Goal: Check status

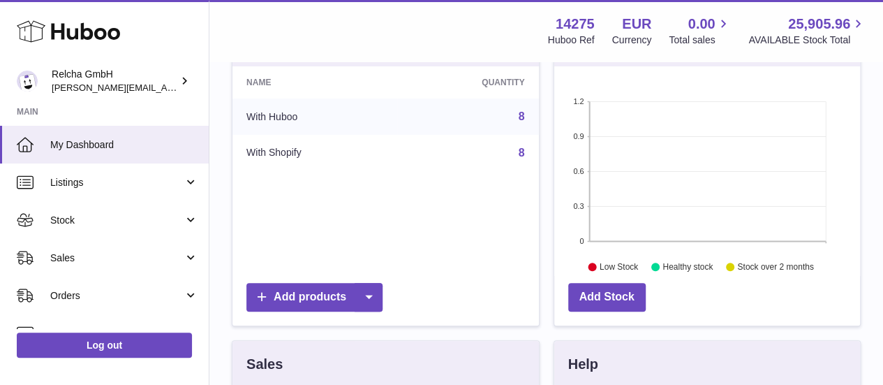
scroll to position [209, 0]
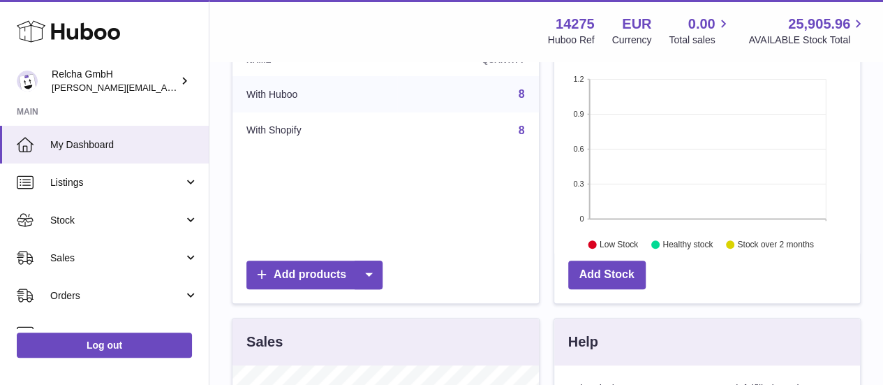
click at [310, 133] on td "With Shopify" at bounding box center [314, 130] width 165 height 36
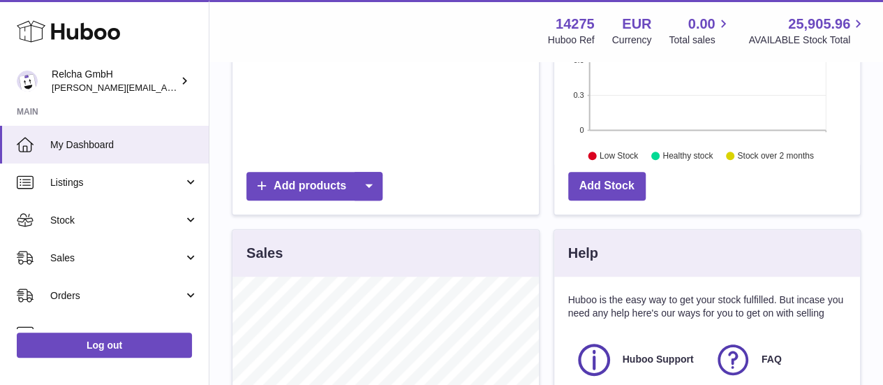
scroll to position [320, 0]
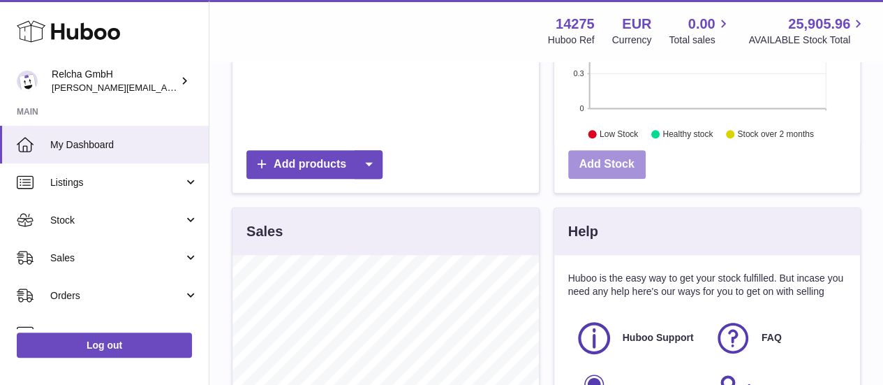
click at [612, 168] on link "Add Stock" at bounding box center [606, 164] width 77 height 29
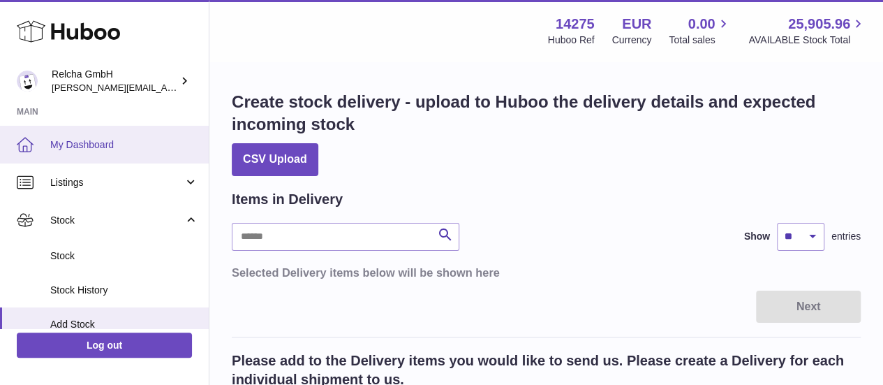
click at [40, 144] on link "My Dashboard" at bounding box center [104, 145] width 209 height 38
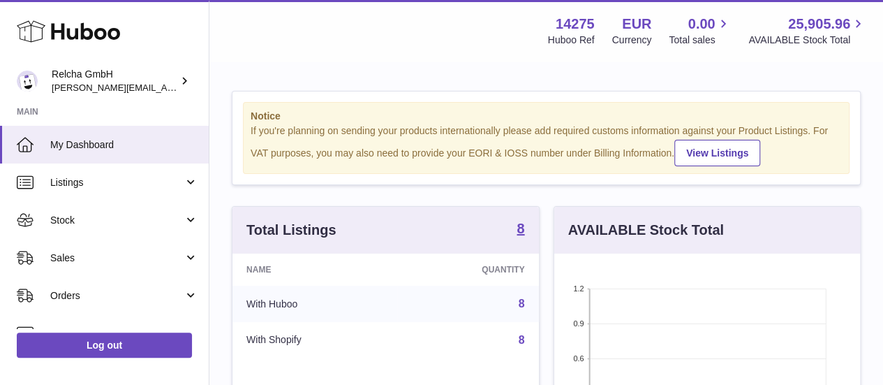
scroll to position [218, 306]
click at [85, 188] on link "Listings" at bounding box center [104, 182] width 209 height 38
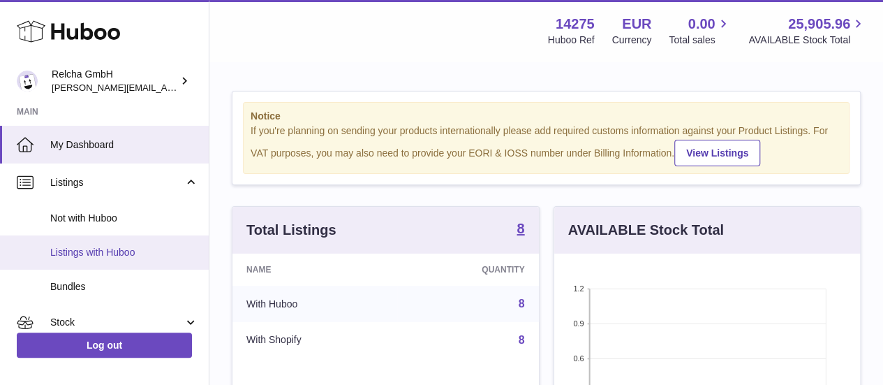
click at [83, 247] on span "Listings with Huboo" at bounding box center [124, 252] width 148 height 13
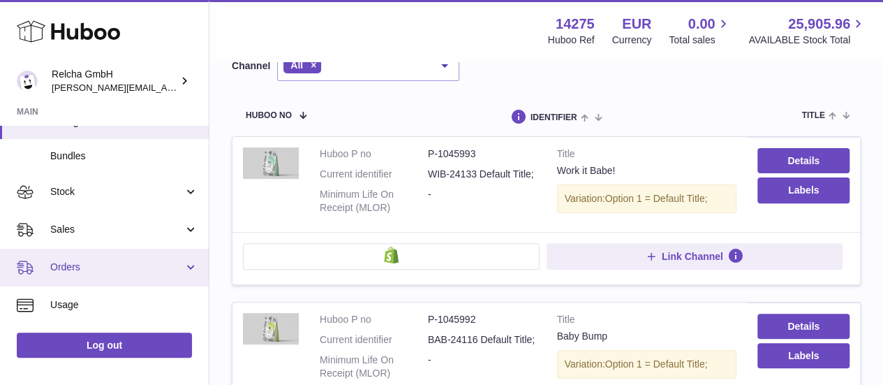
scroll to position [140, 0]
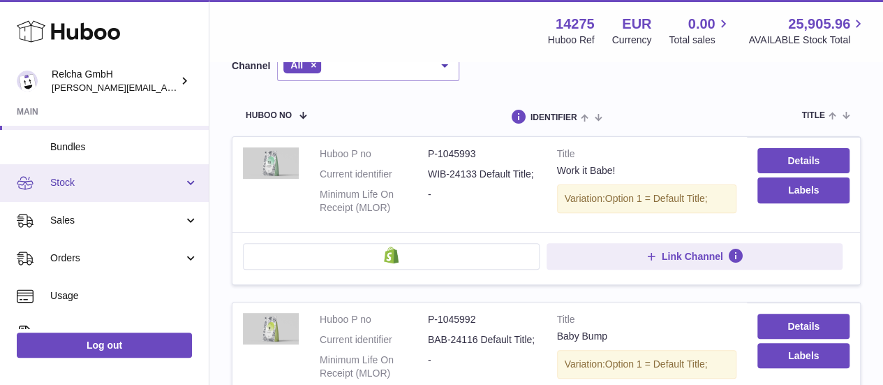
click at [112, 185] on span "Stock" at bounding box center [116, 182] width 133 height 13
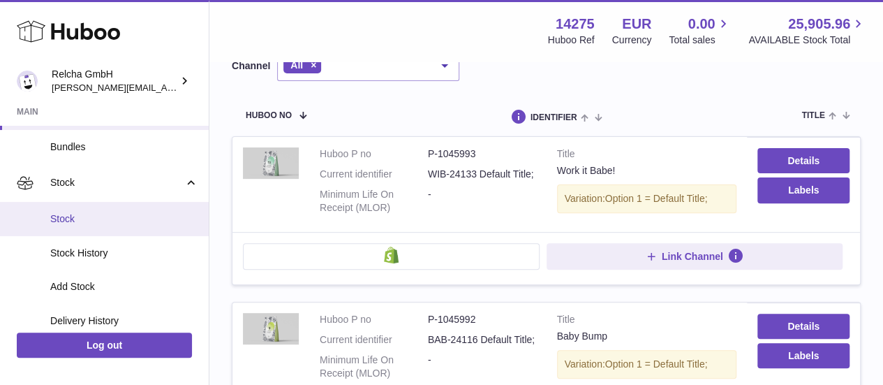
click at [101, 230] on link "Stock" at bounding box center [104, 219] width 209 height 34
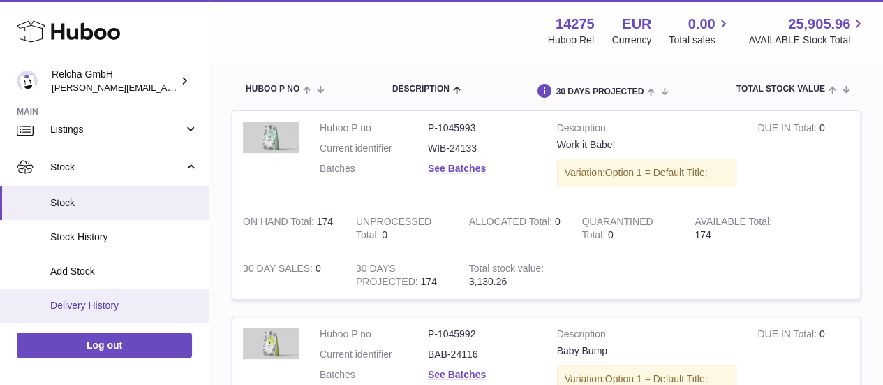
scroll to position [70, 0]
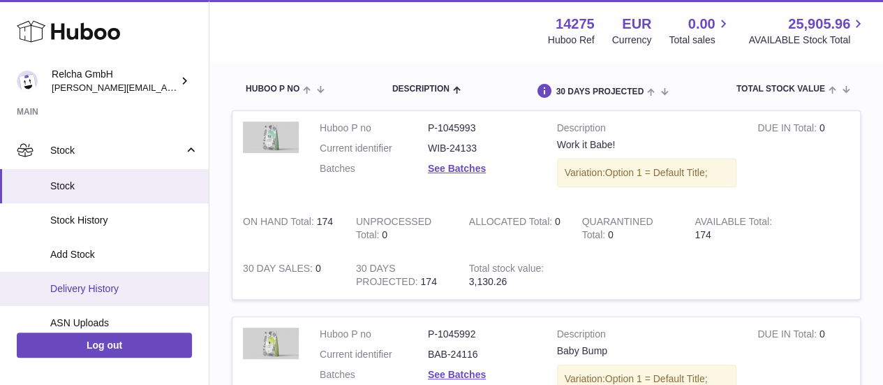
click at [97, 284] on span "Delivery History" at bounding box center [124, 288] width 148 height 13
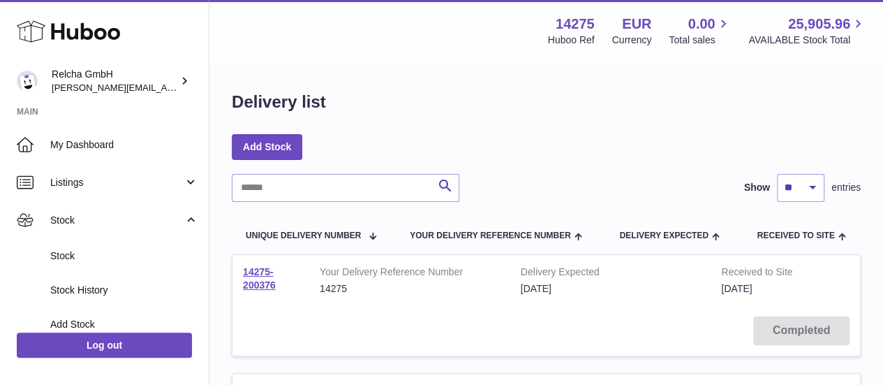
click at [532, 325] on td "Completed" at bounding box center [546, 331] width 628 height 50
